Goal: Task Accomplishment & Management: Use online tool/utility

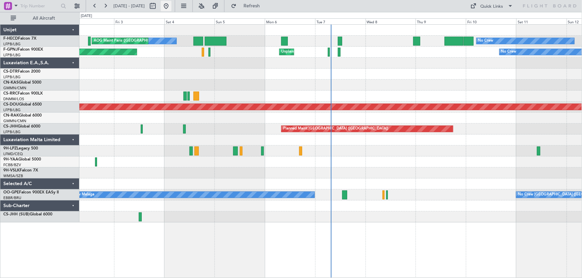
click at [171, 5] on button at bounding box center [166, 6] width 11 height 11
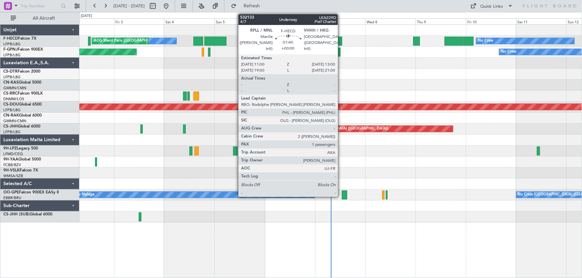
click at [341, 42] on div at bounding box center [340, 41] width 4 height 9
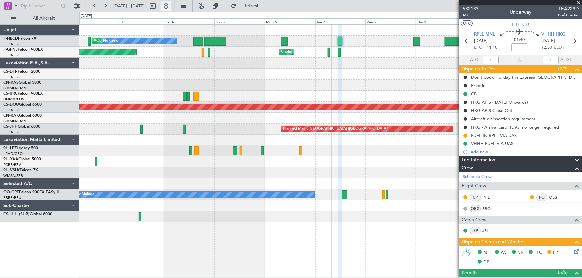
click at [171, 4] on button at bounding box center [166, 6] width 11 height 11
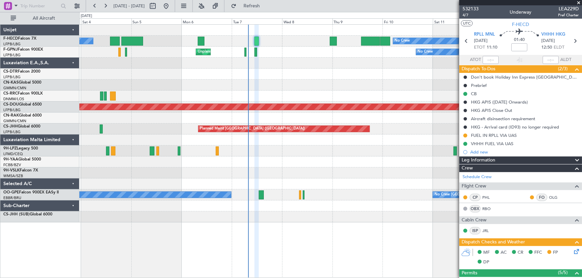
click at [276, 72] on div "No Crew No Crew Planned Maint [GEOGRAPHIC_DATA] ([GEOGRAPHIC_DATA]) AOG Maint […" at bounding box center [330, 124] width 502 height 198
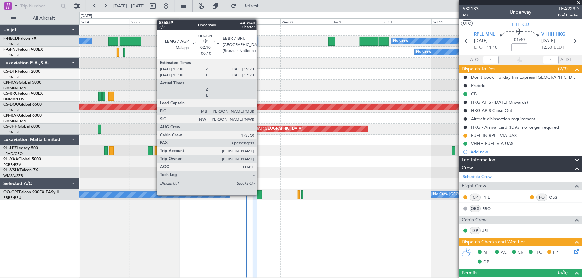
click at [260, 196] on div at bounding box center [259, 195] width 5 height 9
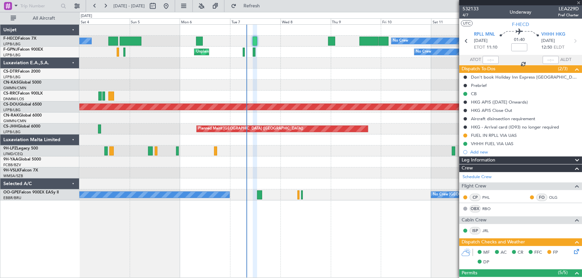
type input "-00:10"
type input "3"
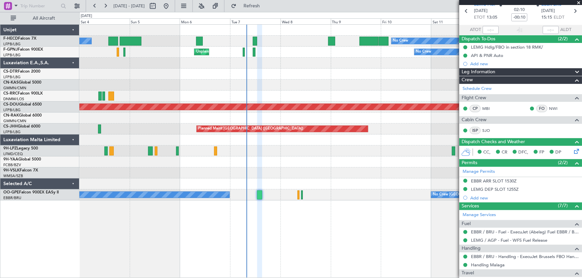
scroll to position [30, 0]
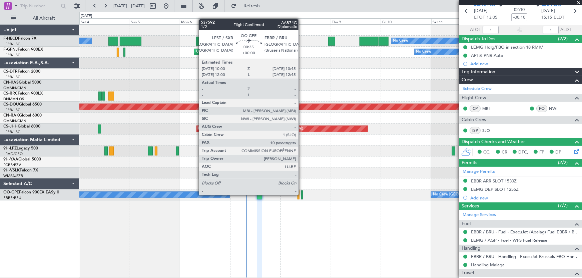
click at [301, 195] on div at bounding box center [302, 195] width 2 height 9
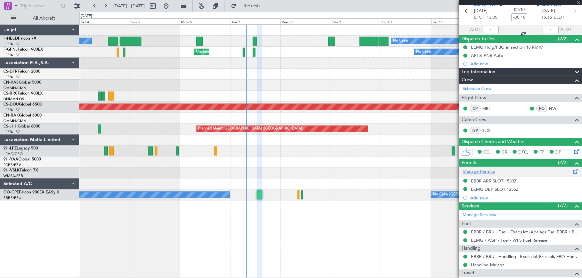
type input "10"
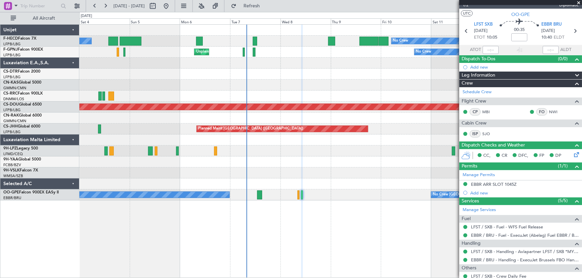
scroll to position [0, 0]
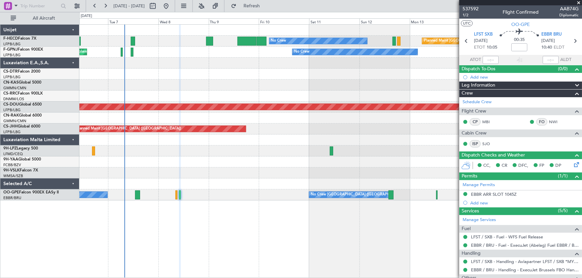
click at [254, 178] on div at bounding box center [330, 173] width 502 height 11
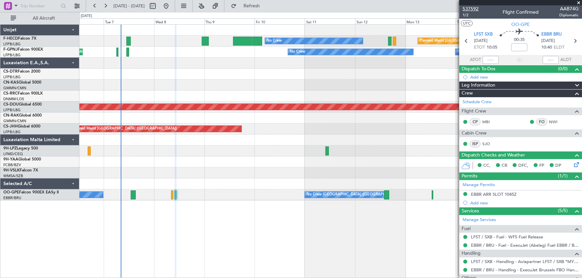
click at [470, 8] on span "537592" at bounding box center [470, 8] width 16 height 7
